Goal: Task Accomplishment & Management: Manage account settings

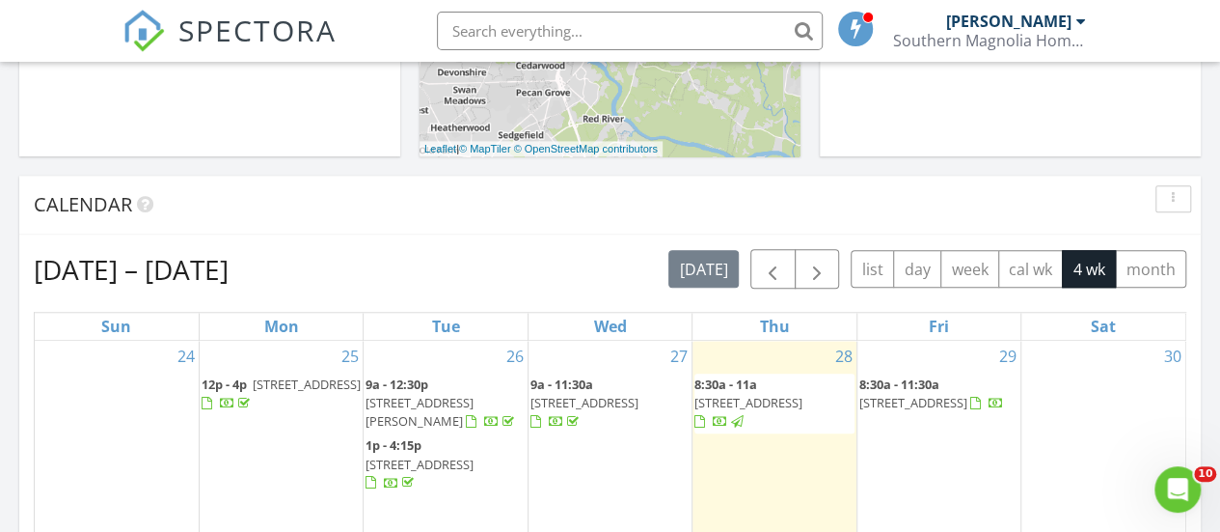
scroll to position [10, 10]
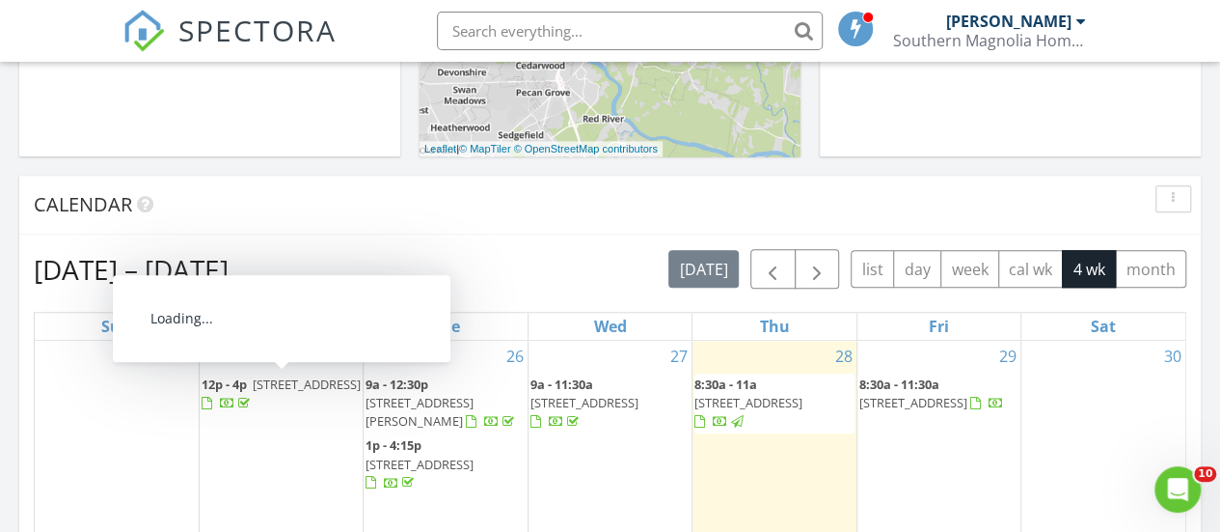
click at [288, 379] on span "827 Digby Rd, Rock Hill 29730" at bounding box center [307, 383] width 108 height 17
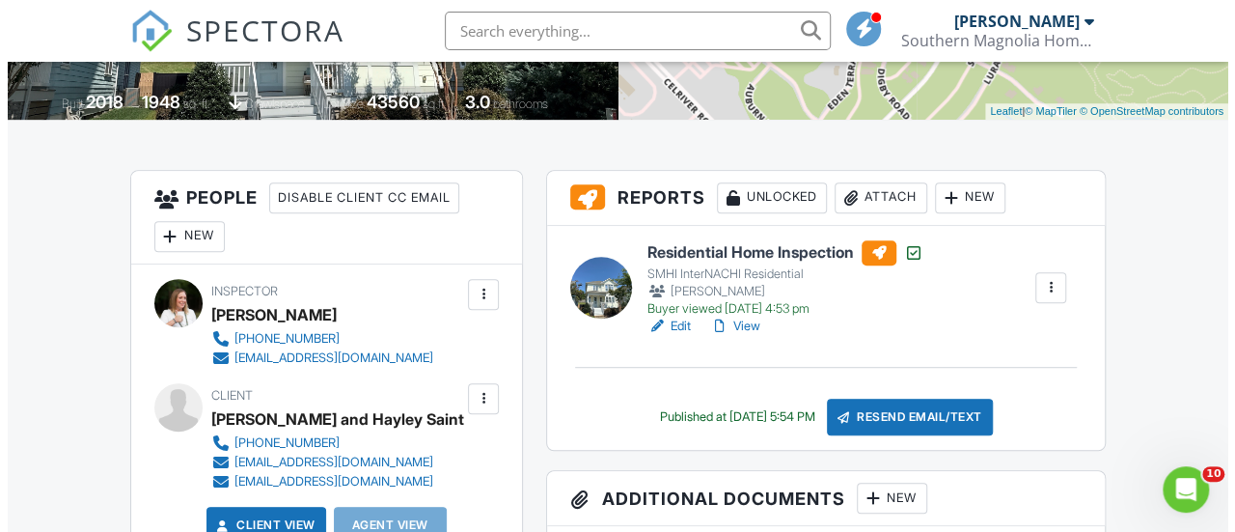
scroll to position [428, 0]
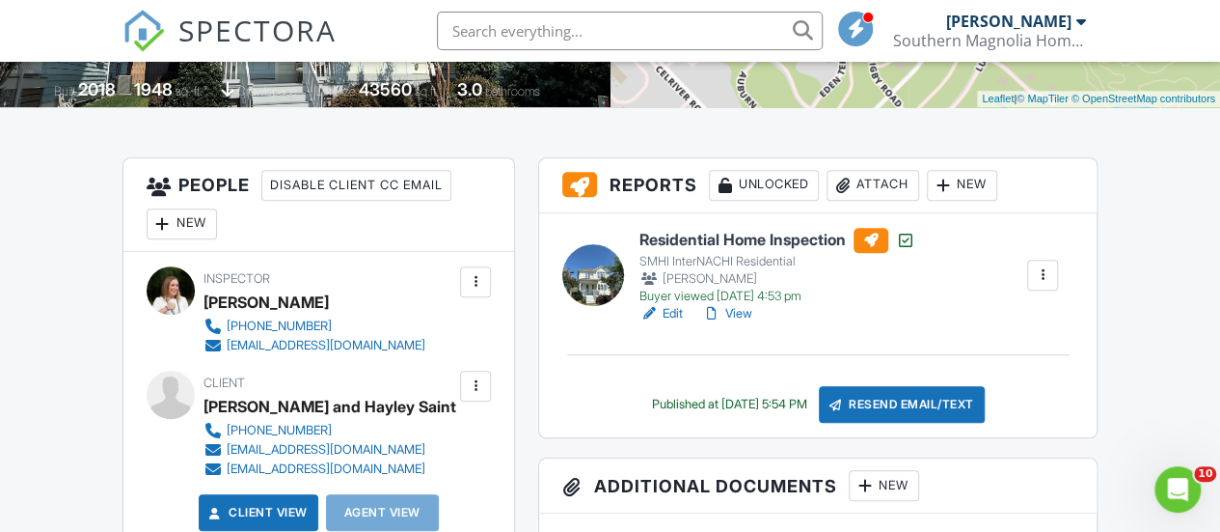
click at [891, 183] on div "Attach" at bounding box center [873, 185] width 93 height 31
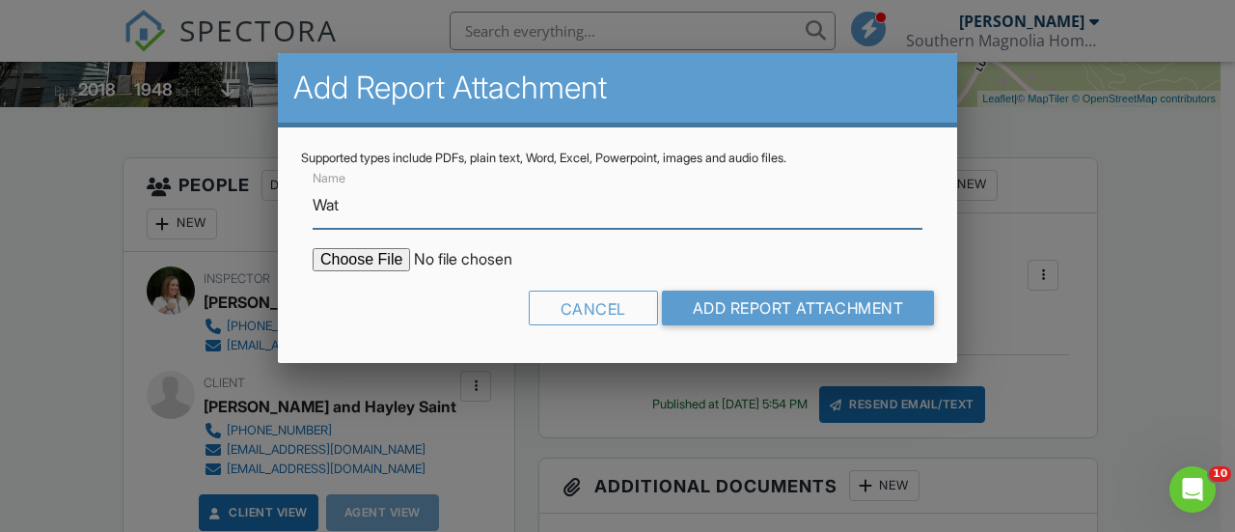
type input "Water Test"
click at [372, 256] on input "file" at bounding box center [477, 259] width 328 height 23
type input "C:\fakepath\827 Digby BWP + Hardness Report Final.pdf"
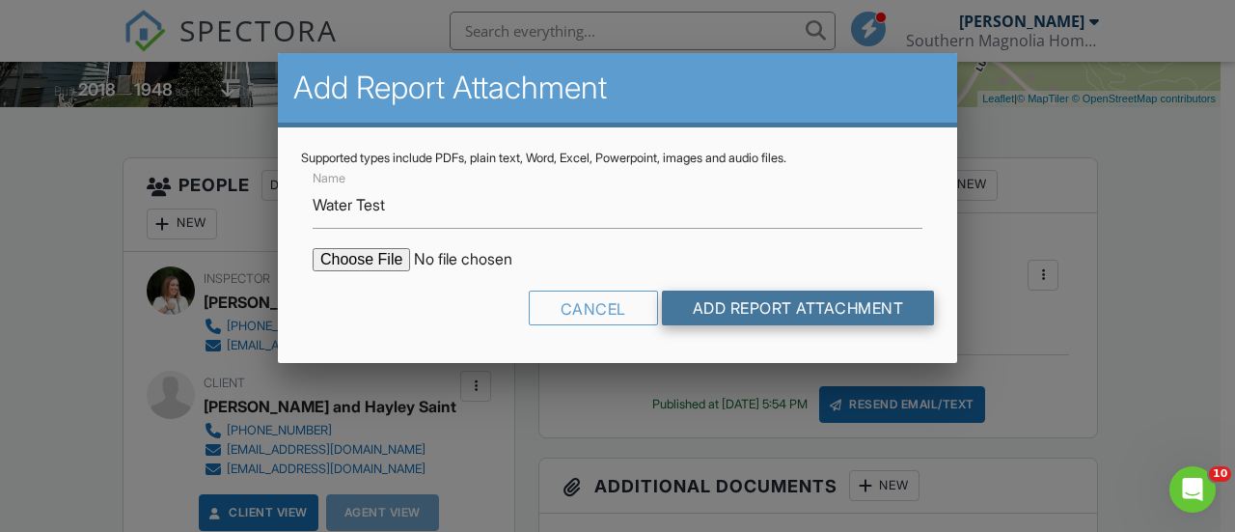
click at [776, 311] on input "Add Report Attachment" at bounding box center [798, 307] width 273 height 35
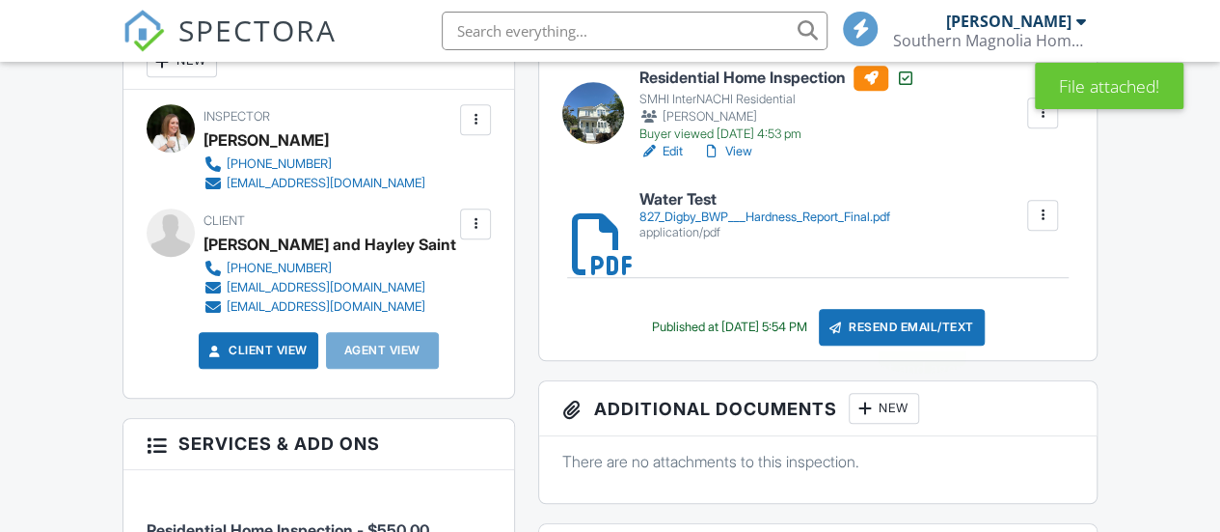
click at [925, 324] on div "Resend Email/Text" at bounding box center [902, 327] width 166 height 37
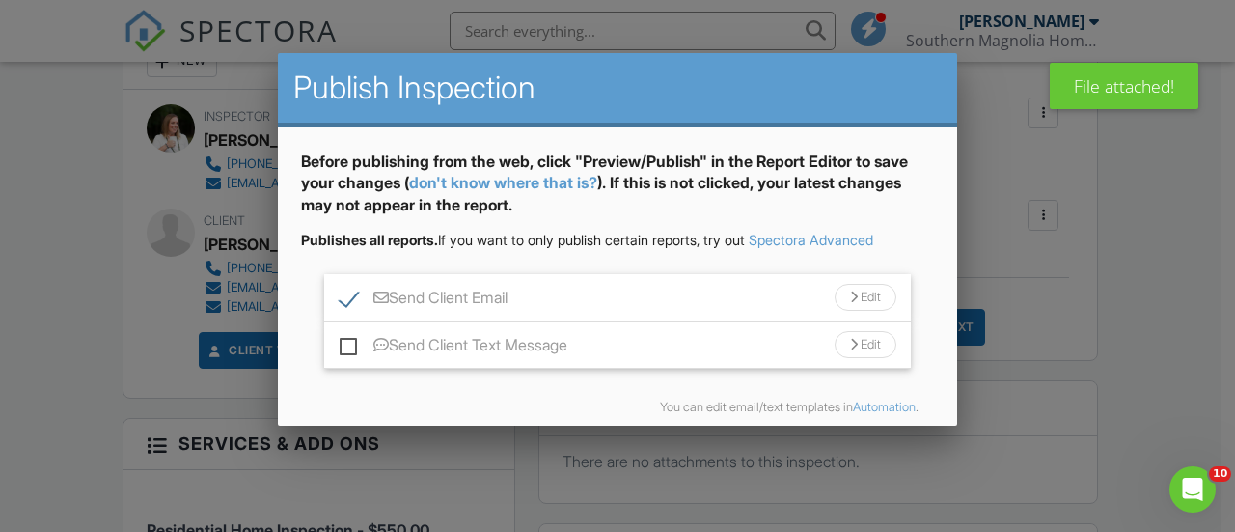
click at [855, 293] on div "Edit" at bounding box center [866, 297] width 62 height 27
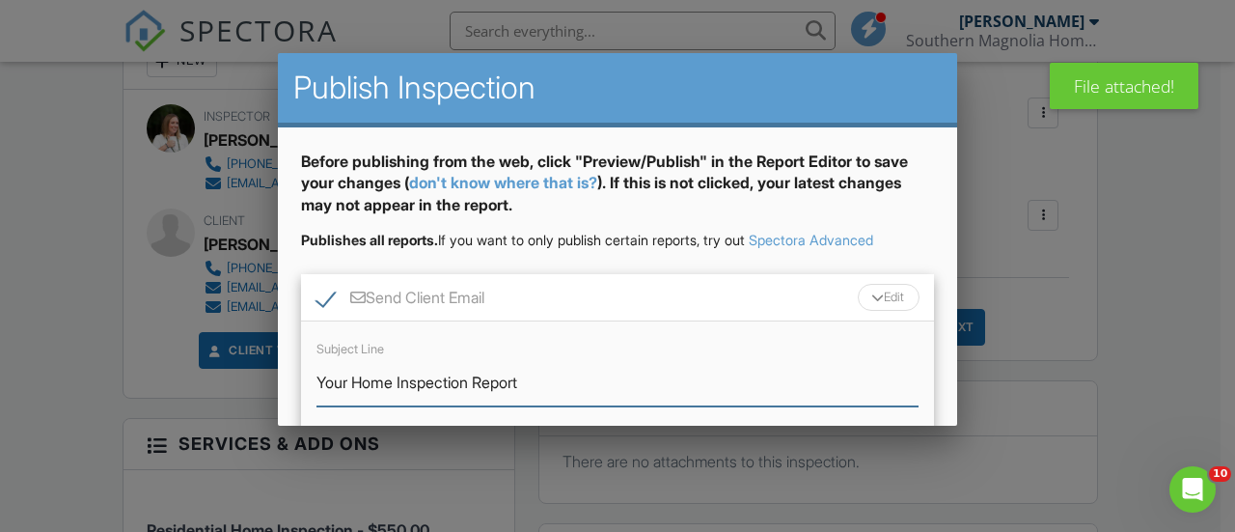
drag, startPoint x: 481, startPoint y: 379, endPoint x: 365, endPoint y: 380, distance: 116.7
click at [365, 380] on input "Your Home Inspection Report" at bounding box center [617, 382] width 602 height 47
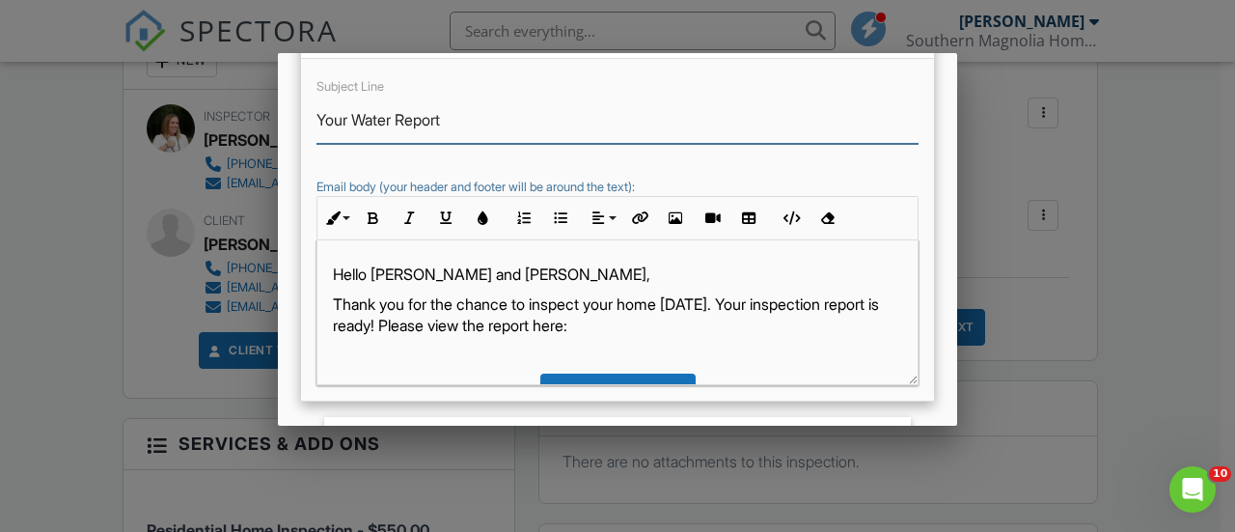
scroll to position [265, 0]
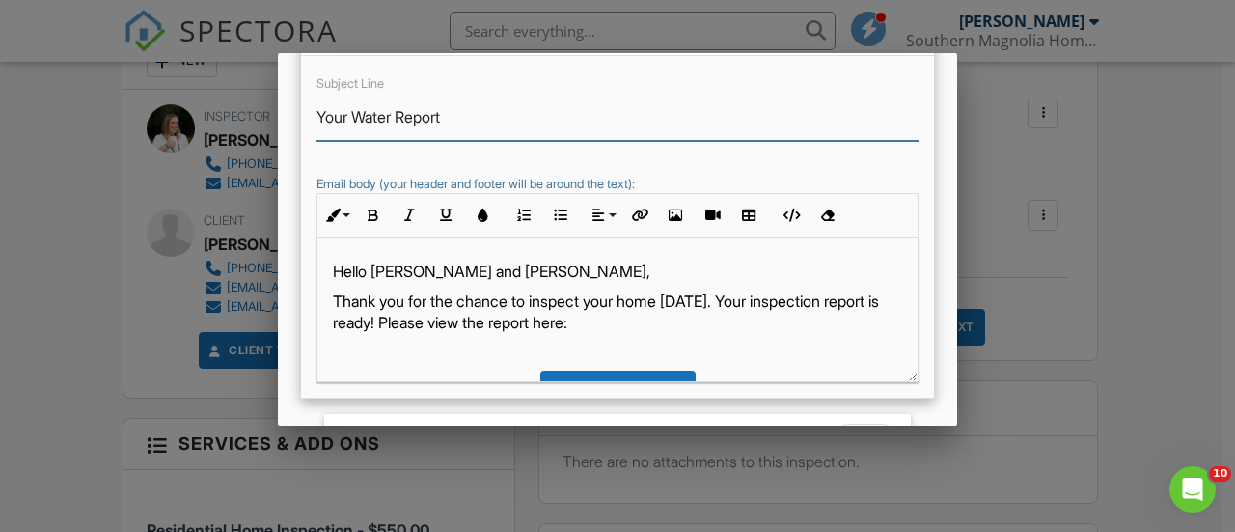
type input "Your Water Report"
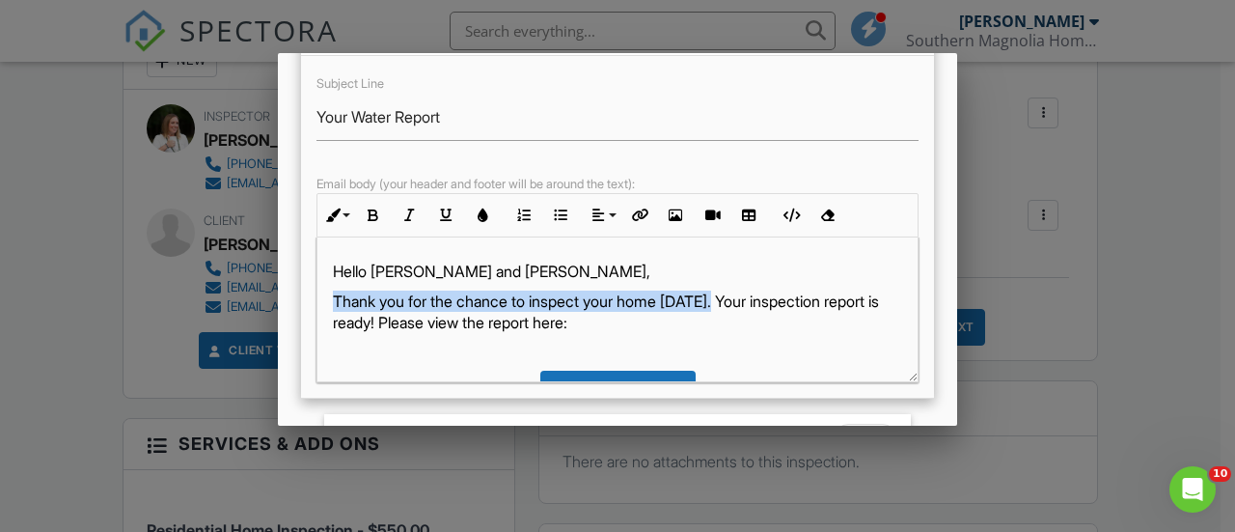
drag, startPoint x: 729, startPoint y: 299, endPoint x: 332, endPoint y: 302, distance: 397.5
click at [333, 302] on p "Thank you for the chance to inspect your home [DATE]. Your inspection report is…" at bounding box center [617, 311] width 569 height 43
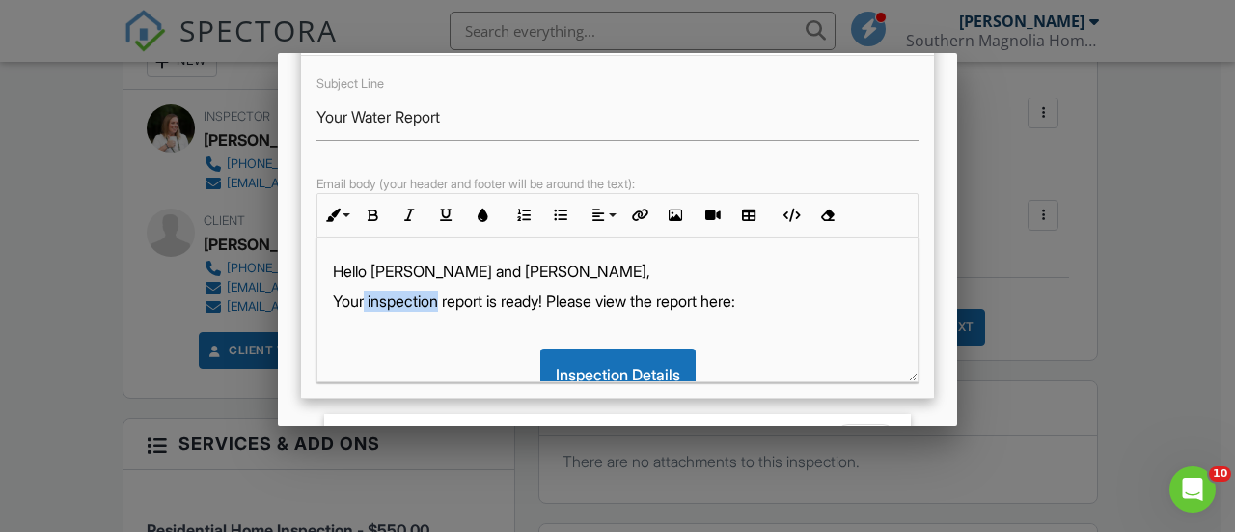
drag, startPoint x: 444, startPoint y: 298, endPoint x: 365, endPoint y: 300, distance: 79.1
click at [365, 300] on p "Your inspection report is ready! Please view the report here:" at bounding box center [617, 300] width 569 height 21
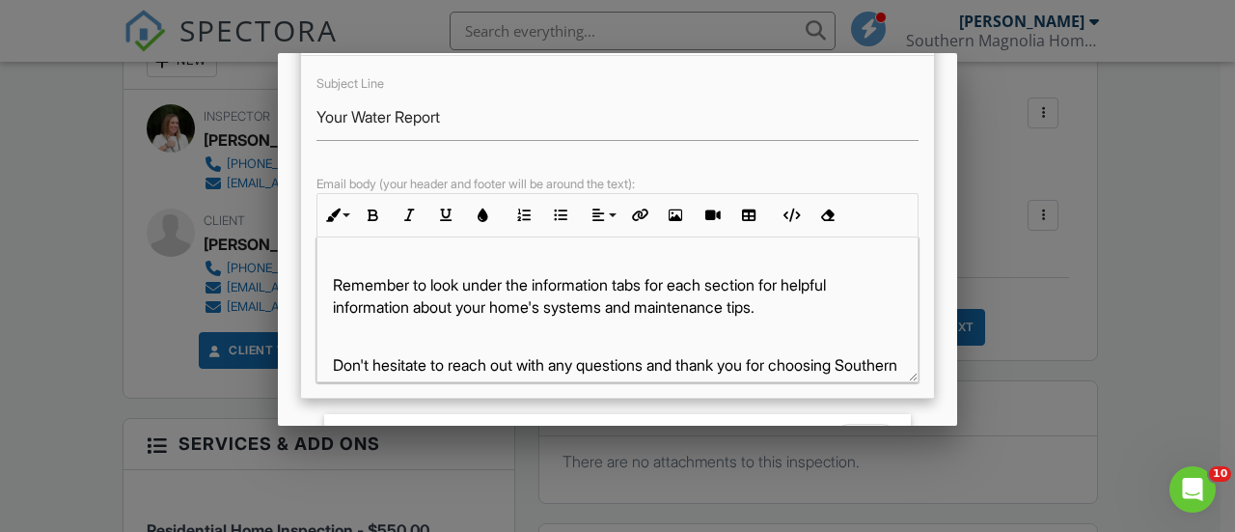
scroll to position [219, 0]
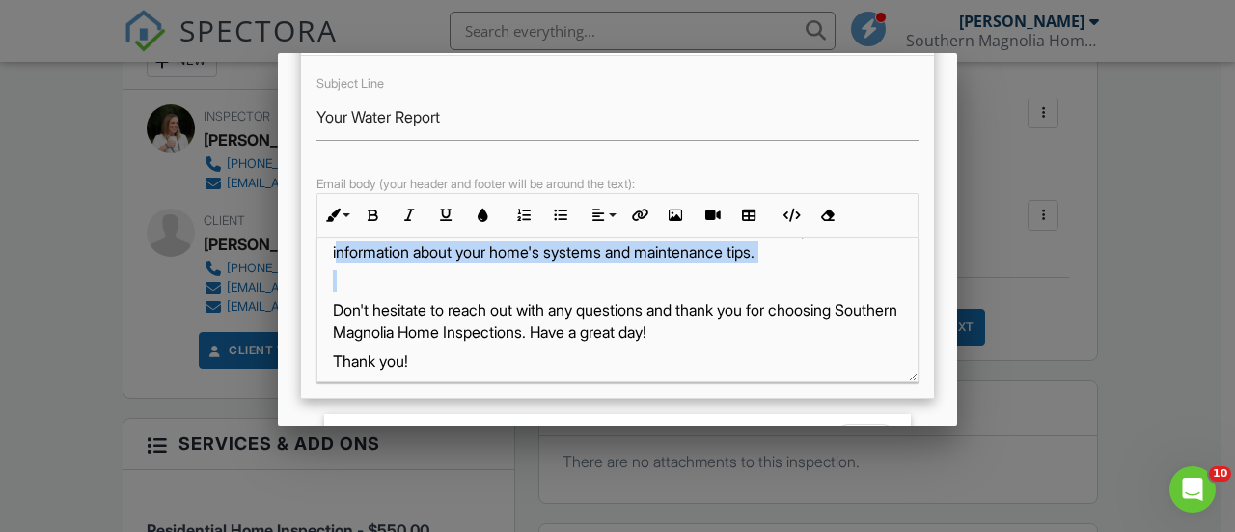
drag, startPoint x: 342, startPoint y: 279, endPoint x: 338, endPoint y: 256, distance: 23.5
click at [338, 256] on div "Hello Terri and Hayley, Your water report is ready! Please view the report here…" at bounding box center [617, 221] width 600 height 406
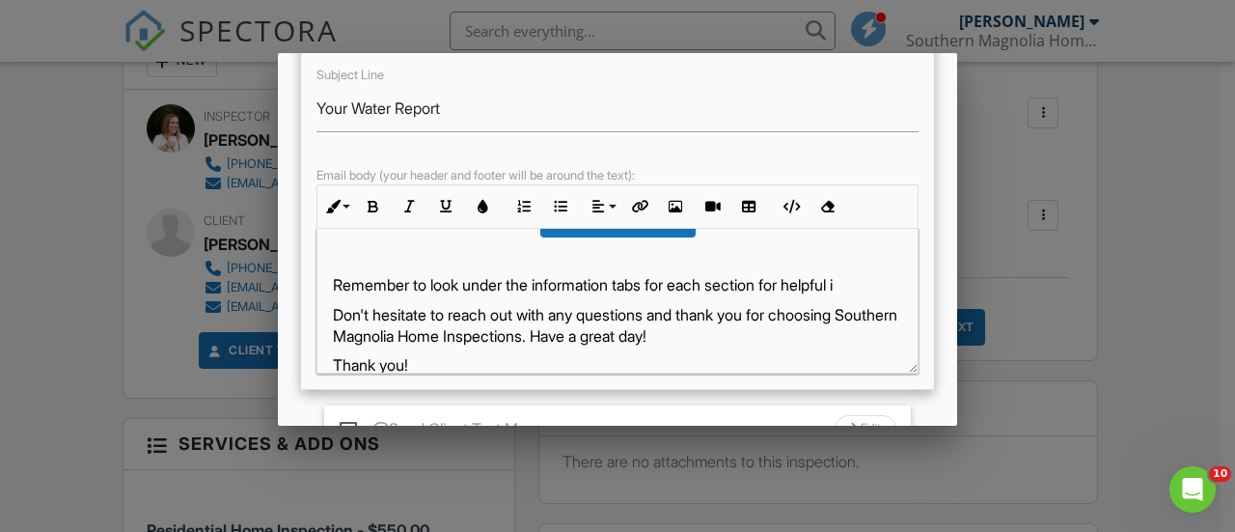
scroll to position [151, 0]
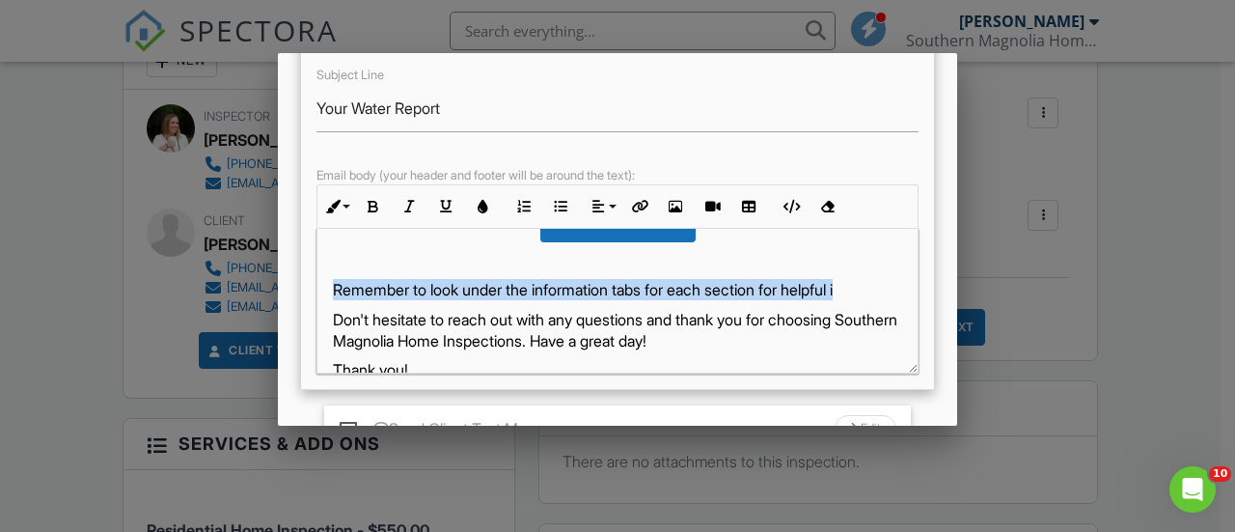
drag, startPoint x: 870, startPoint y: 290, endPoint x: 322, endPoint y: 287, distance: 548.0
click at [322, 287] on div "Hello Terri and Hayley, Your water report is ready! Please view the report here…" at bounding box center [617, 255] width 600 height 355
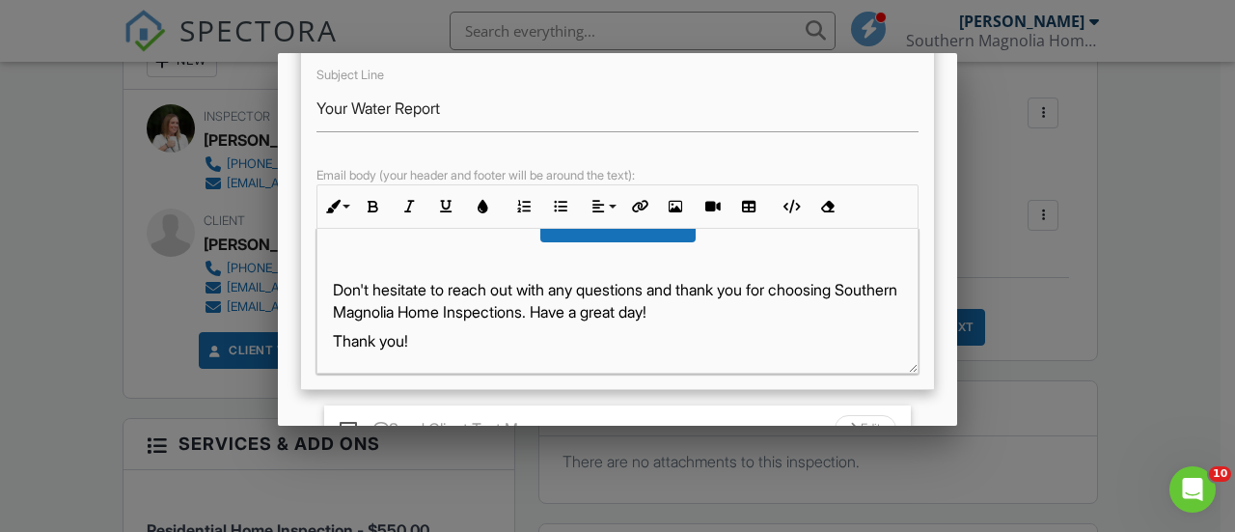
scroll to position [437, 0]
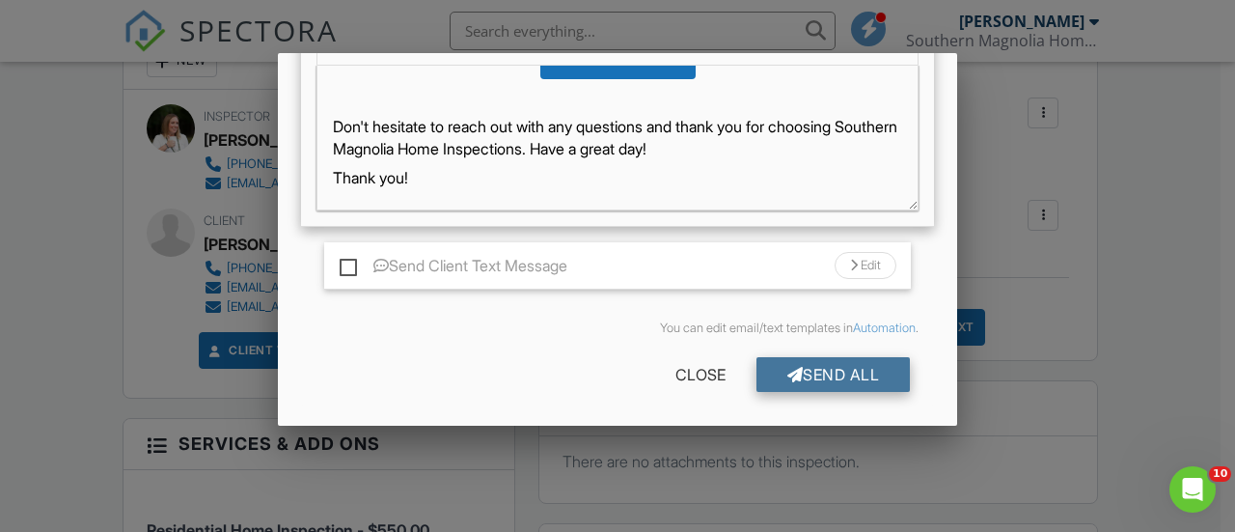
click at [782, 357] on div "Send All" at bounding box center [833, 374] width 154 height 35
